Goal: Task Accomplishment & Management: Use online tool/utility

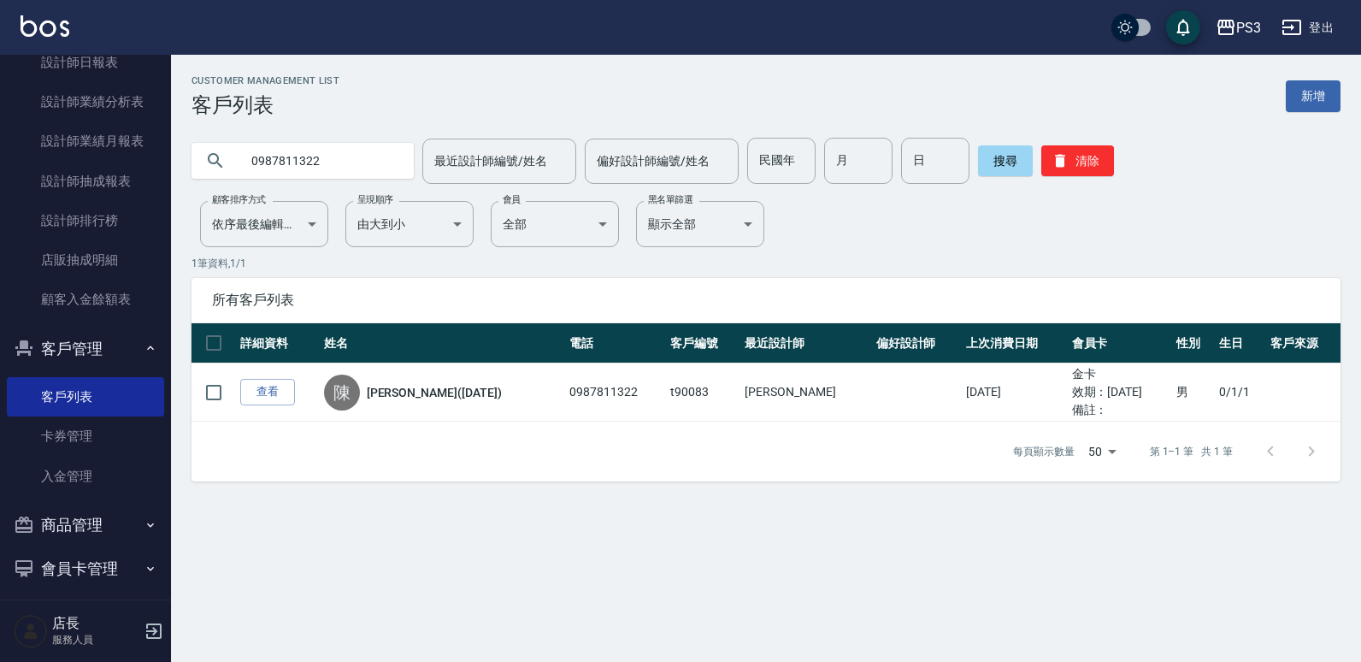
scroll to position [368, 0]
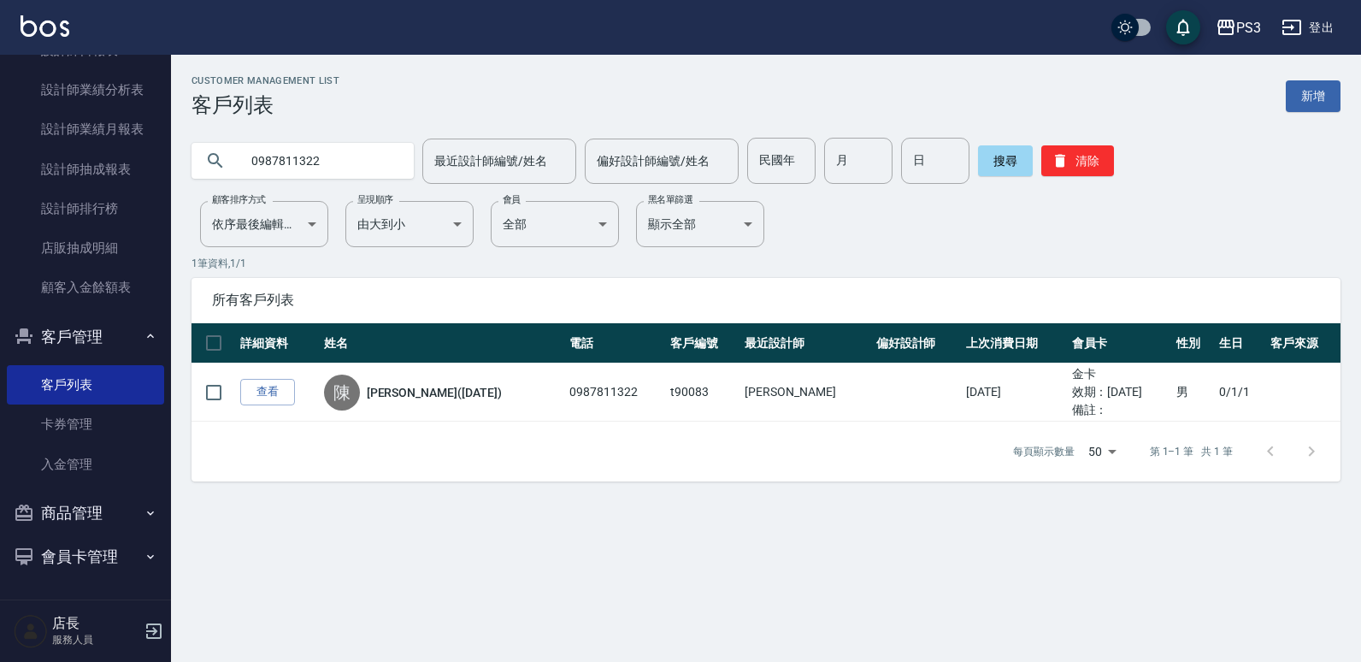
click at [171, 347] on div "櫃檯作業 打帳單 帳單列表 現金收支登錄 材料自購登錄 每日結帳 排班表 現場電腦打卡 預約管理 預約管理 單日預約紀錄 單週預約紀錄 報表及分析 報表目錄 …" at bounding box center [86, 358] width 172 height 607
drag, startPoint x: 171, startPoint y: 347, endPoint x: 154, endPoint y: 311, distance: 39.8
click at [154, 310] on div "櫃檯作業 打帳單 帳單列表 現金收支登錄 材料自購登錄 每日結帳 排班表 現場電腦打卡 預約管理 預約管理 單日預約紀錄 單週預約紀錄 報表及分析 報表目錄 …" at bounding box center [86, 358] width 172 height 607
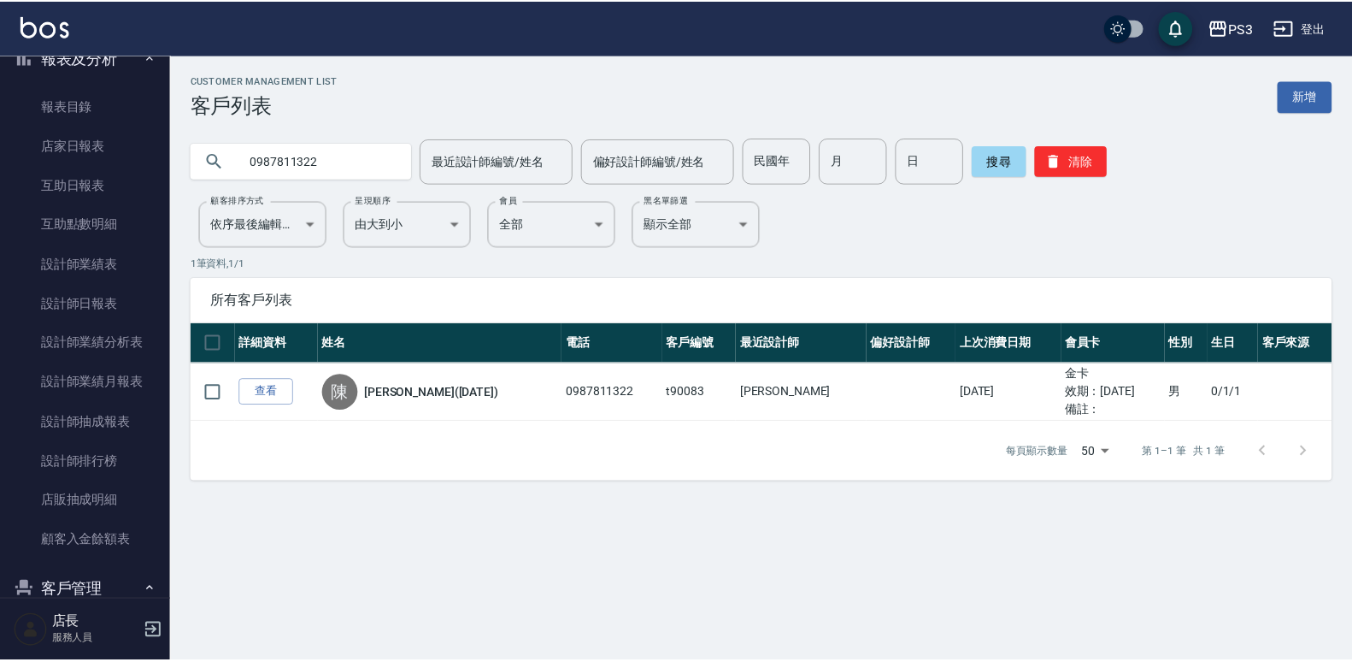
scroll to position [0, 0]
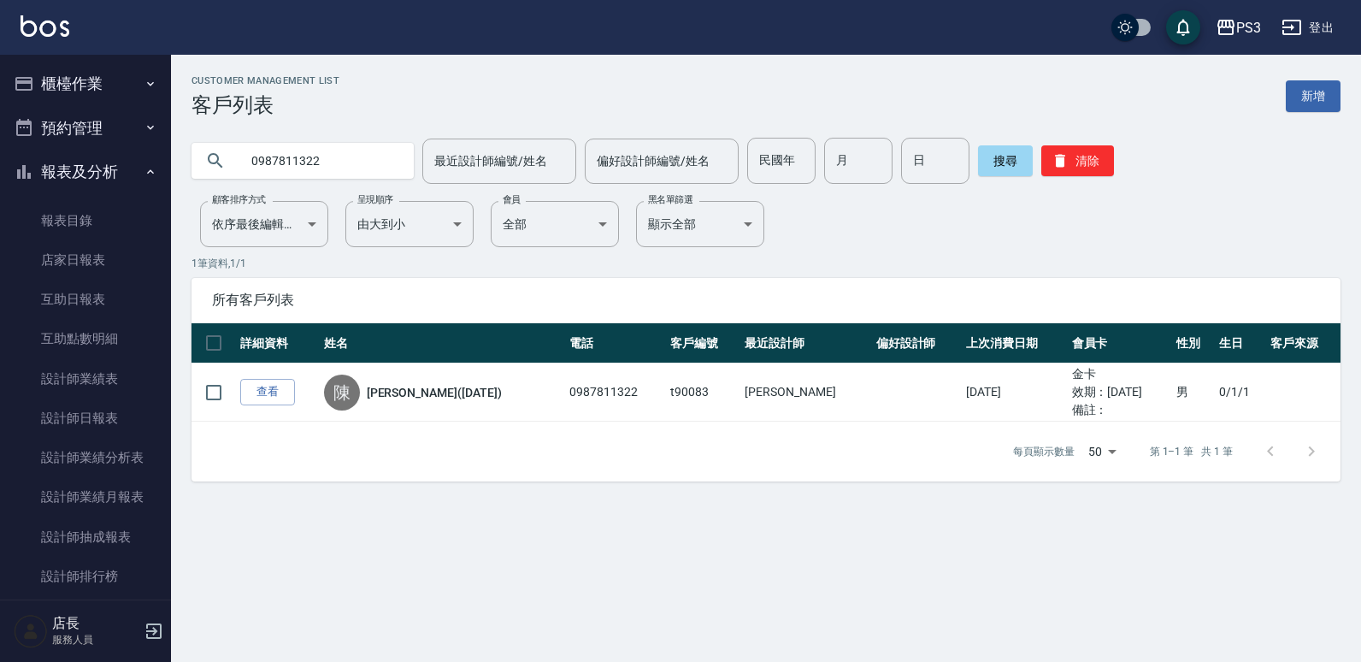
click at [100, 67] on button "櫃檯作業" at bounding box center [85, 84] width 157 height 44
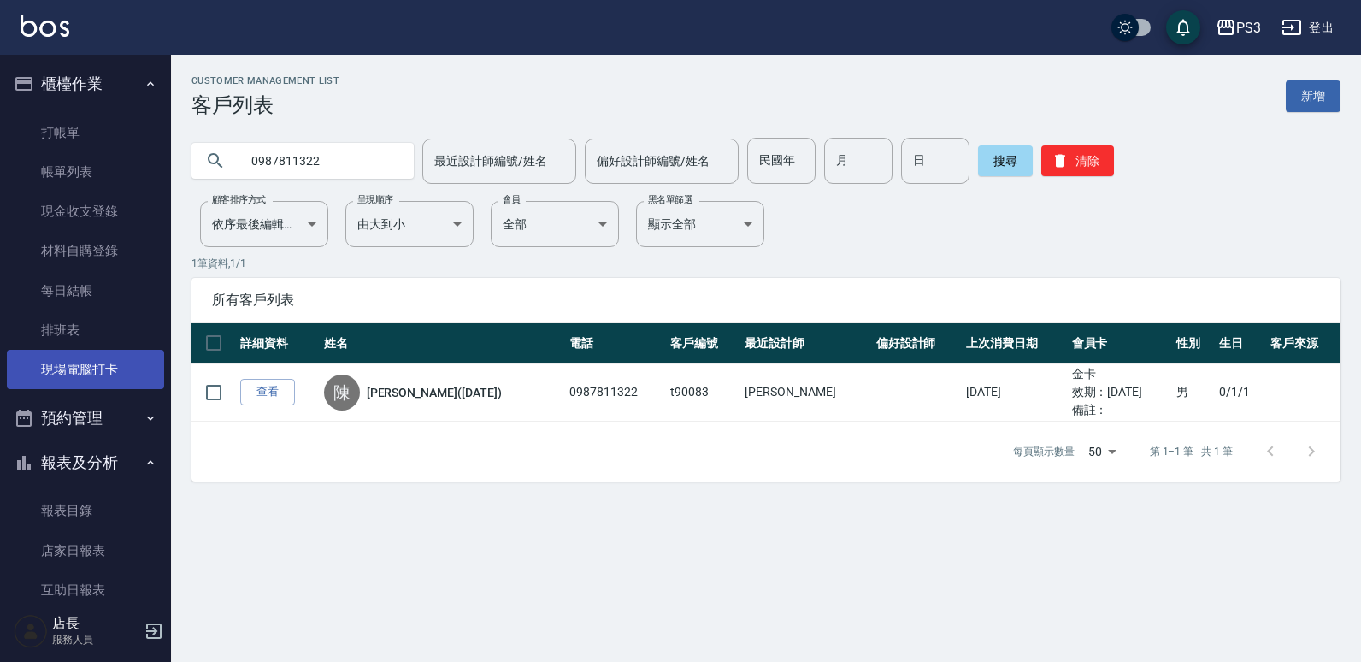
click at [117, 370] on link "現場電腦打卡" at bounding box center [85, 369] width 157 height 39
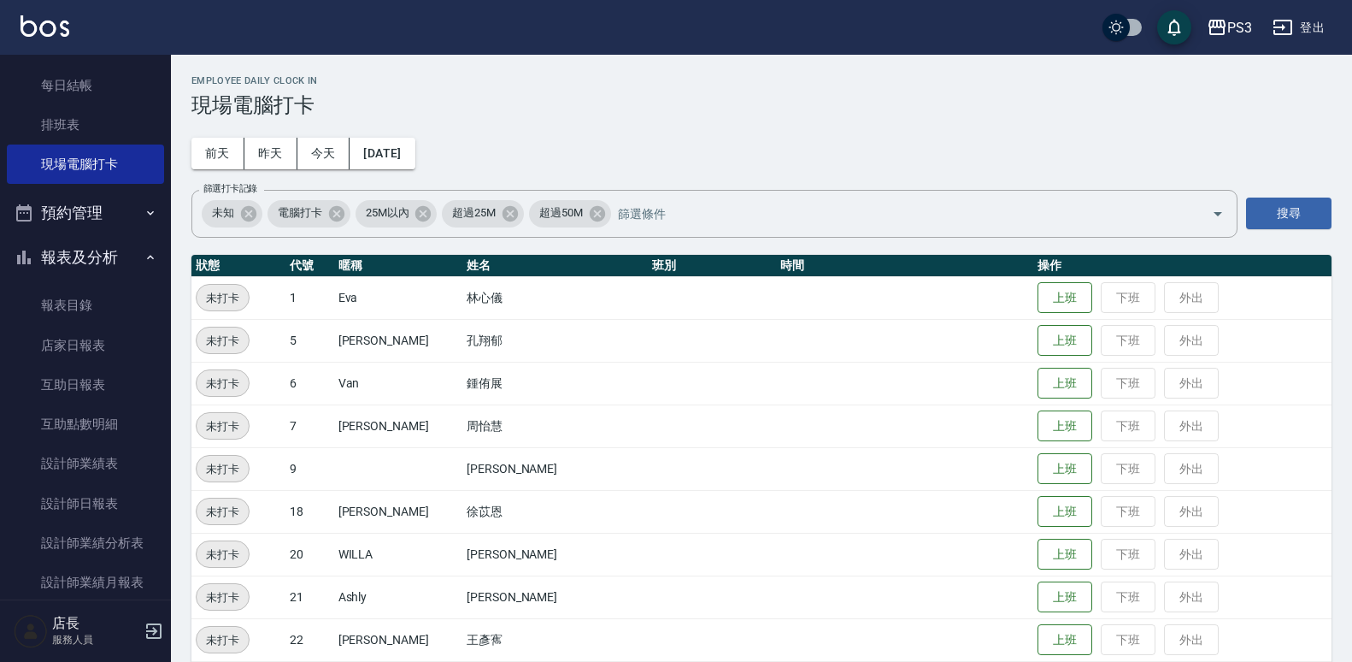
scroll to position [191, 0]
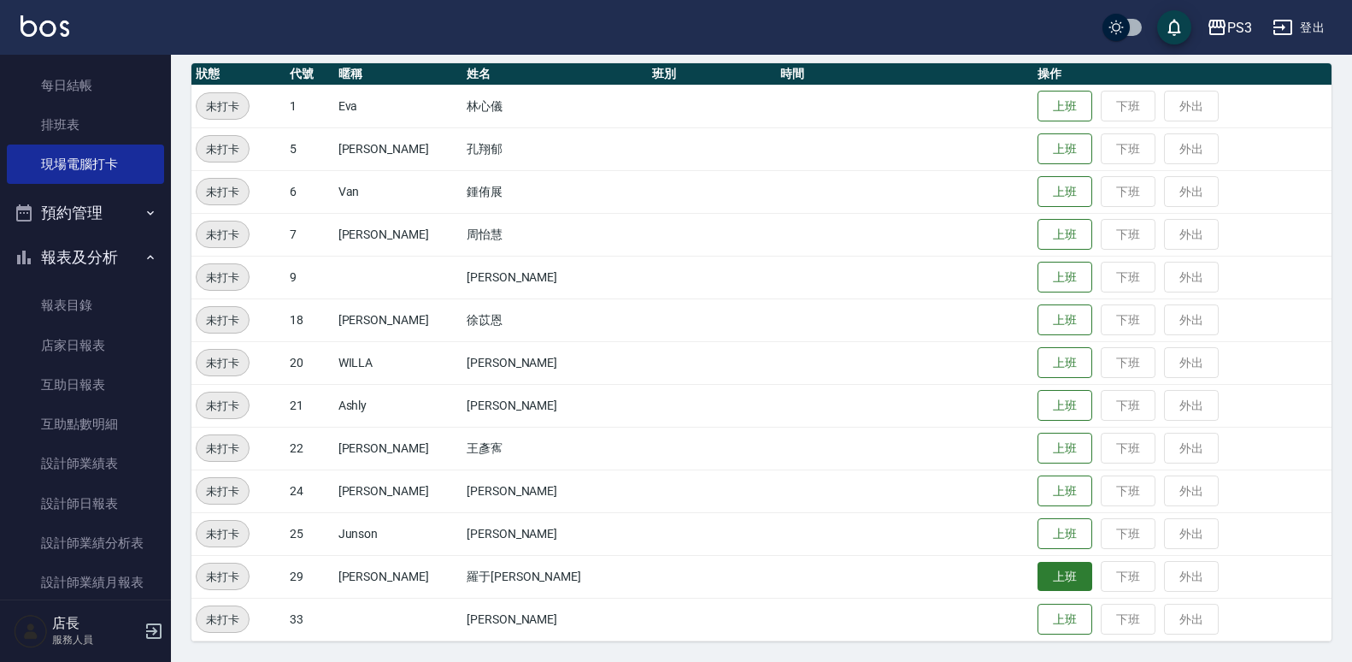
click at [1038, 580] on button "上班" at bounding box center [1065, 577] width 55 height 30
click at [1038, 202] on button "上班" at bounding box center [1065, 192] width 55 height 30
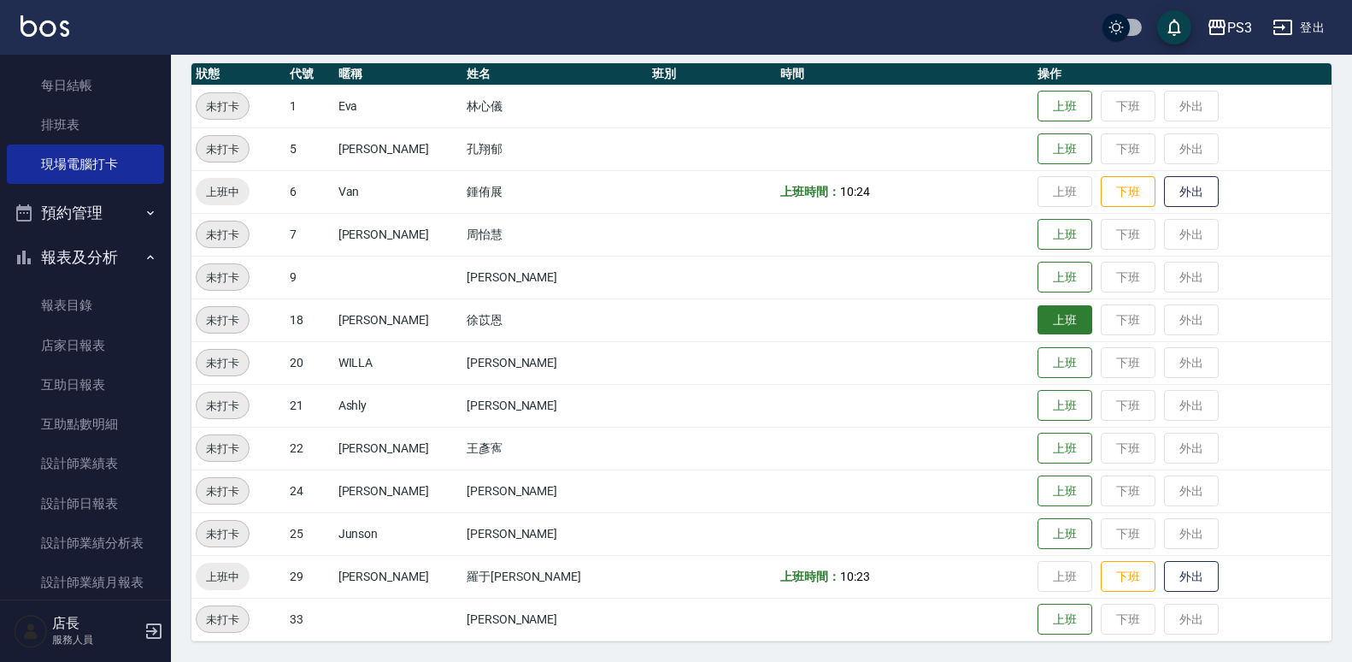
click at [1038, 352] on button "上班" at bounding box center [1065, 363] width 55 height 32
click at [1038, 333] on button "上班" at bounding box center [1065, 320] width 55 height 30
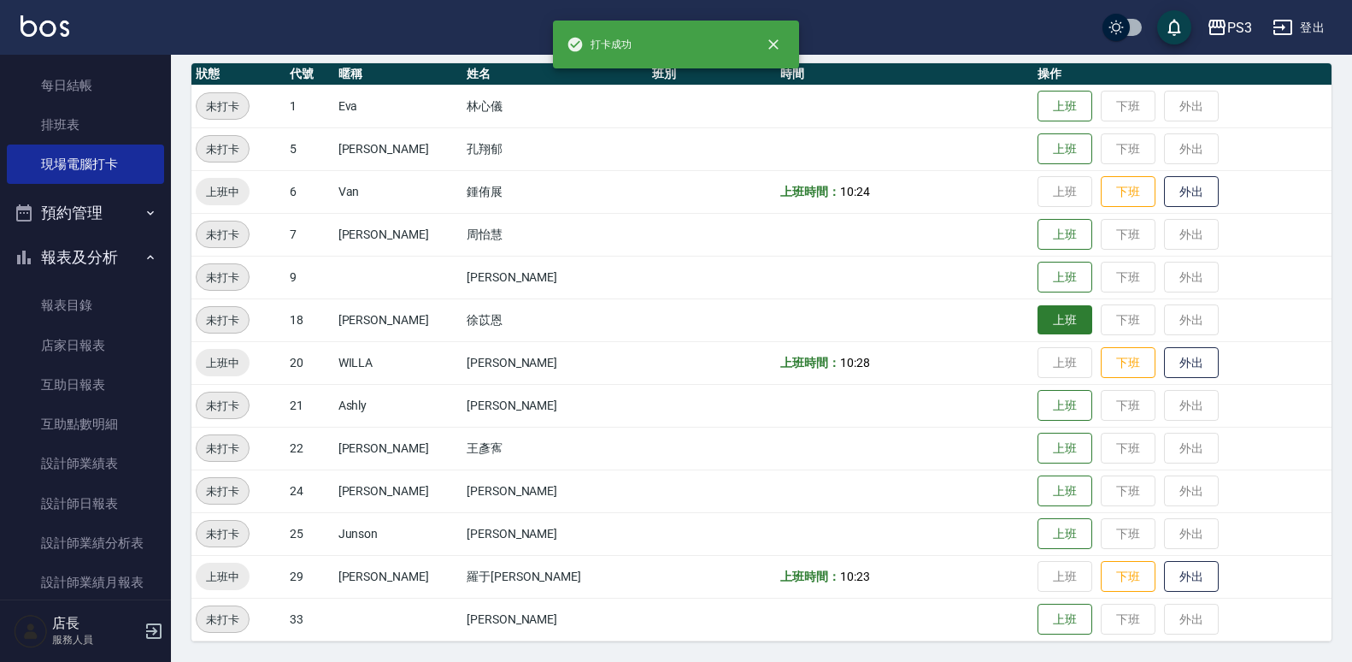
click at [1038, 327] on button "上班" at bounding box center [1065, 320] width 55 height 30
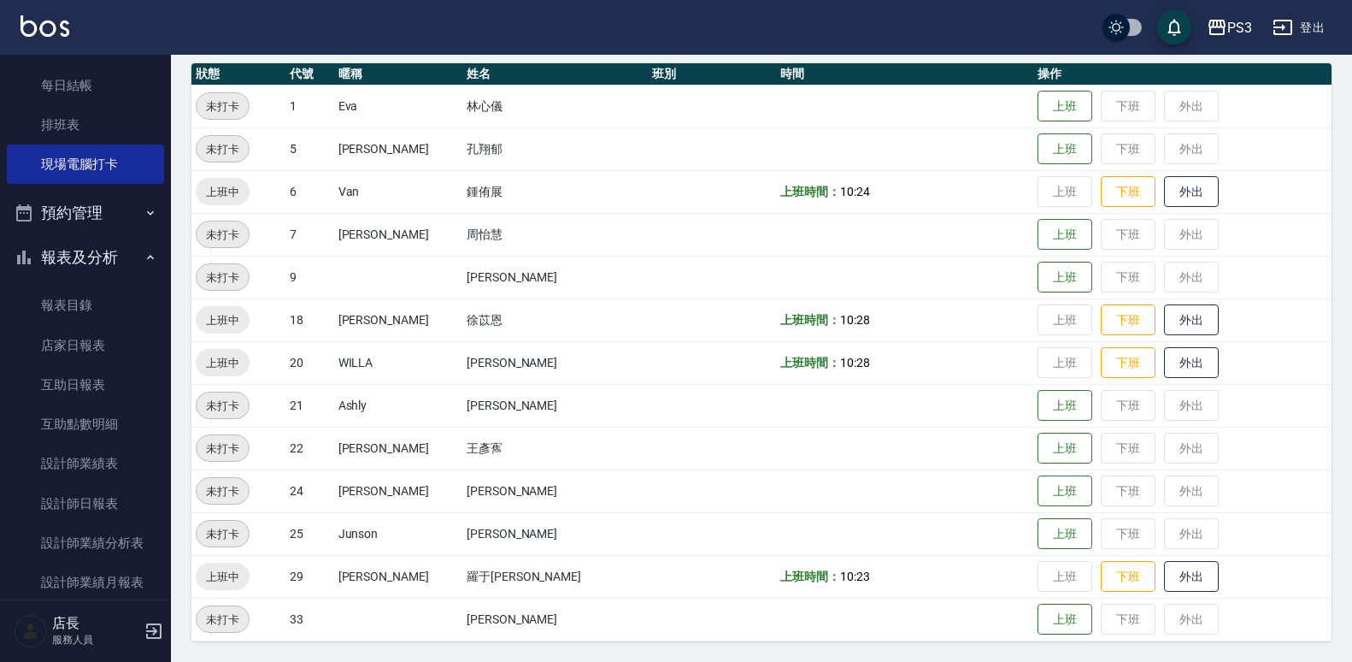
click at [1038, 199] on td "上班 下班 外出" at bounding box center [1182, 191] width 298 height 43
click at [1038, 221] on button "上班" at bounding box center [1065, 235] width 55 height 30
